Goal: Information Seeking & Learning: Understand process/instructions

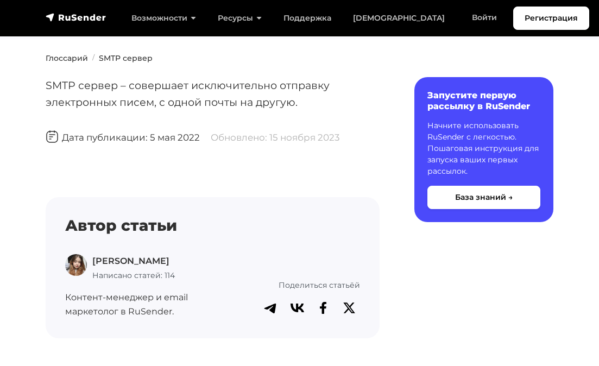
scroll to position [316, 0]
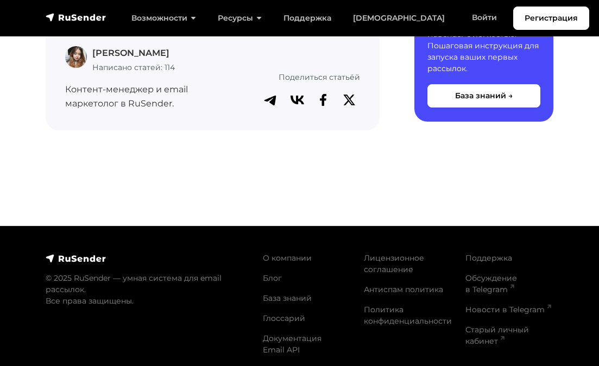
click at [463, 65] on p "Начните использовать RuSender с легкостью. Пошаговая инструкция для запуска ваш…" at bounding box center [483, 45] width 113 height 57
